Goal: Communication & Community: Answer question/provide support

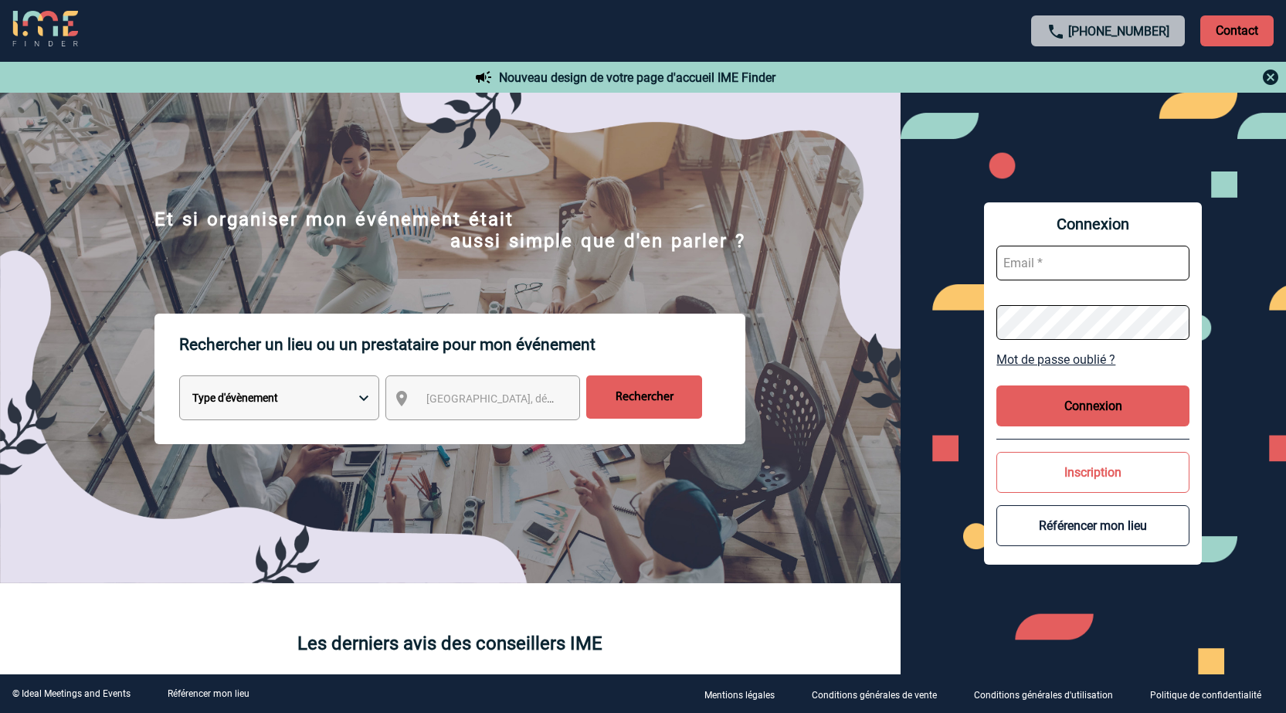
type input "stephanie.cadet@atout-france.fr"
click at [1090, 408] on button "Connexion" at bounding box center [1092, 405] width 193 height 41
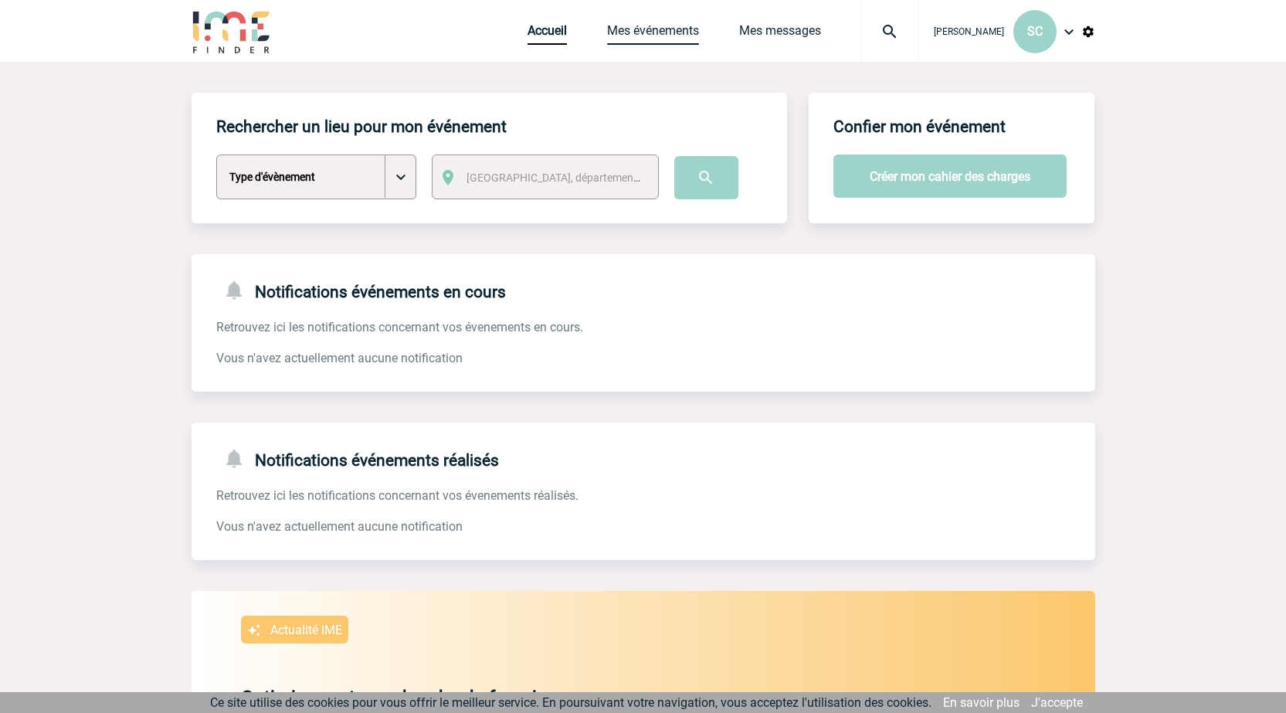
click at [645, 26] on link "Mes événements" at bounding box center [653, 34] width 92 height 22
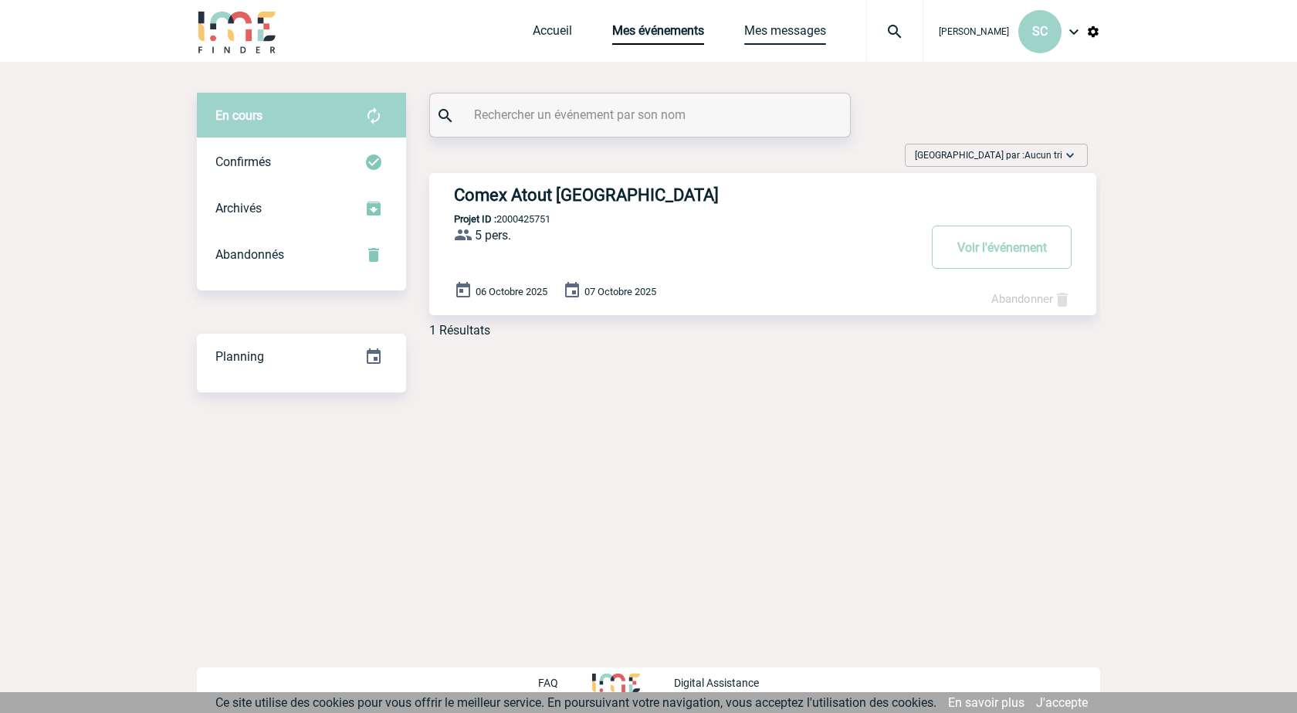
click at [791, 31] on link "Mes messages" at bounding box center [785, 34] width 82 height 22
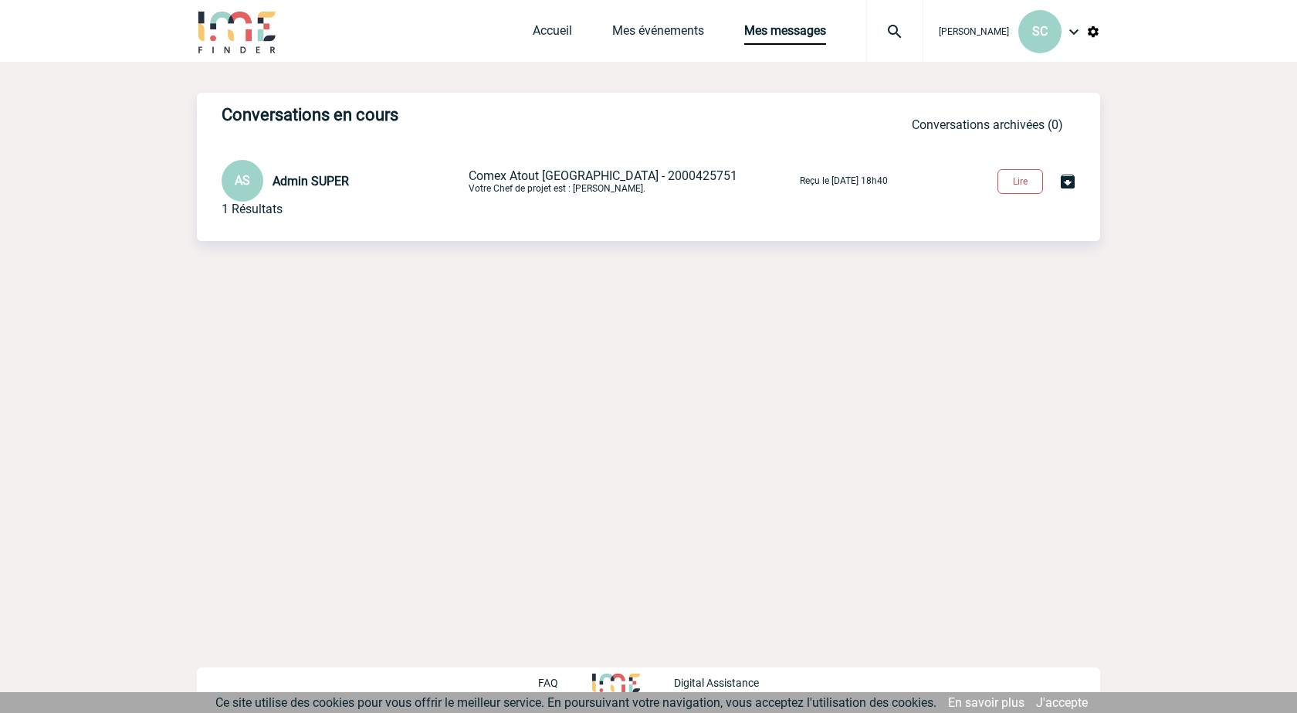
click at [1012, 180] on button "Lire" at bounding box center [1021, 181] width 46 height 25
